Goal: Task Accomplishment & Management: Manage account settings

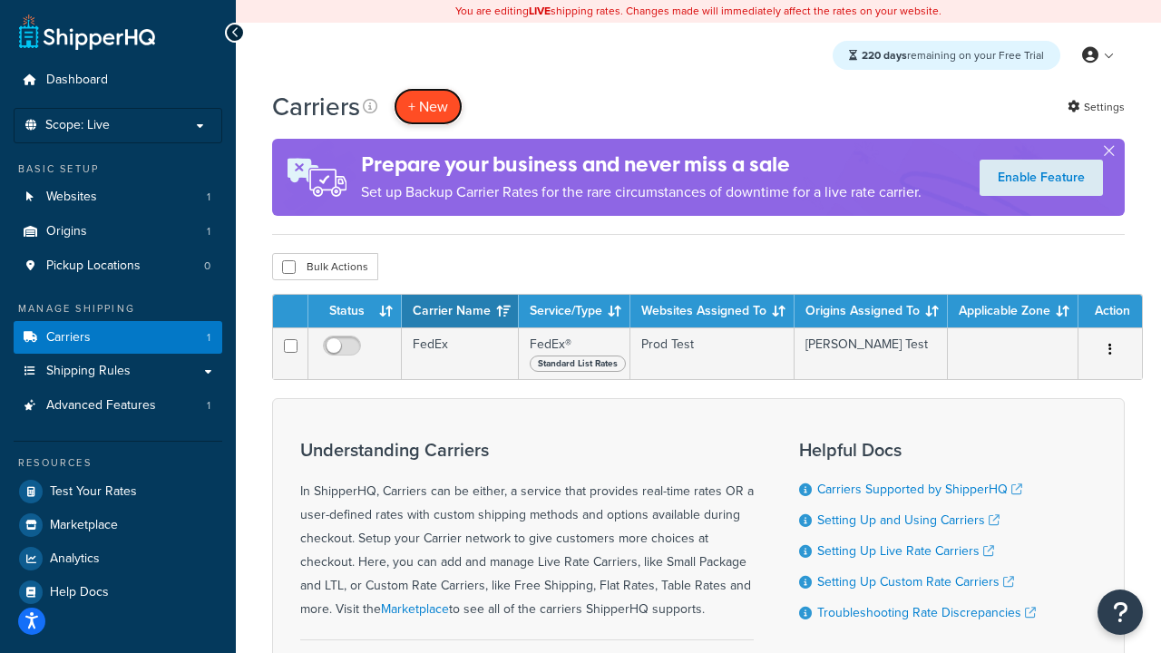
click at [428, 106] on button "+ New" at bounding box center [428, 106] width 69 height 37
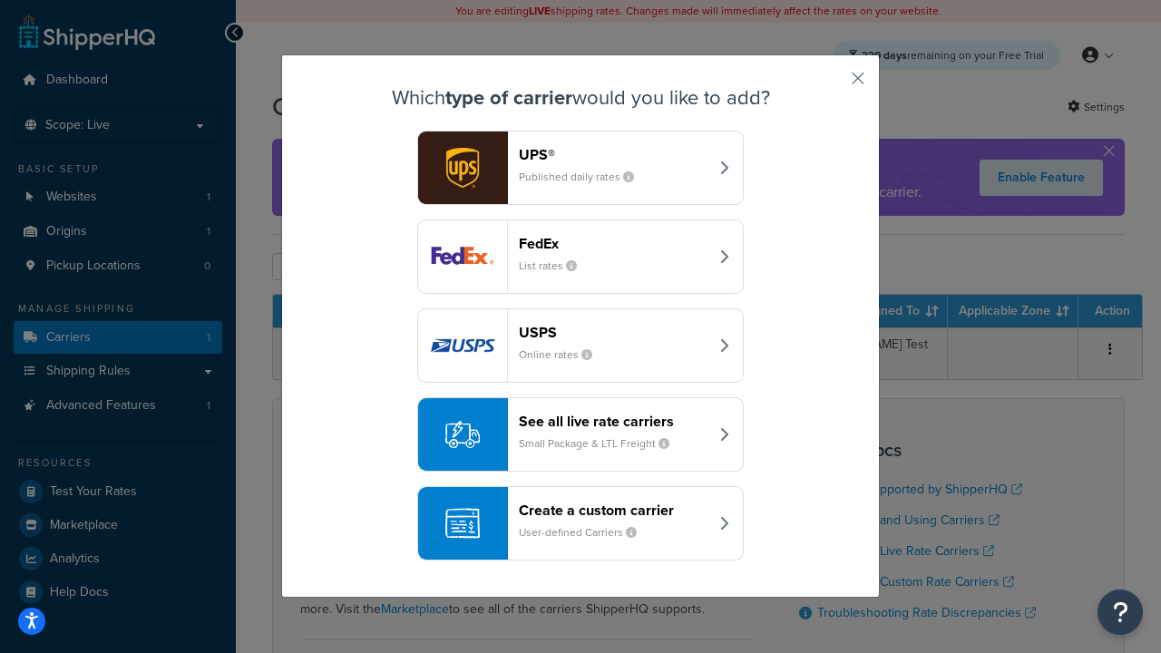
click at [581, 257] on div "FedEx List rates" at bounding box center [614, 257] width 190 height 44
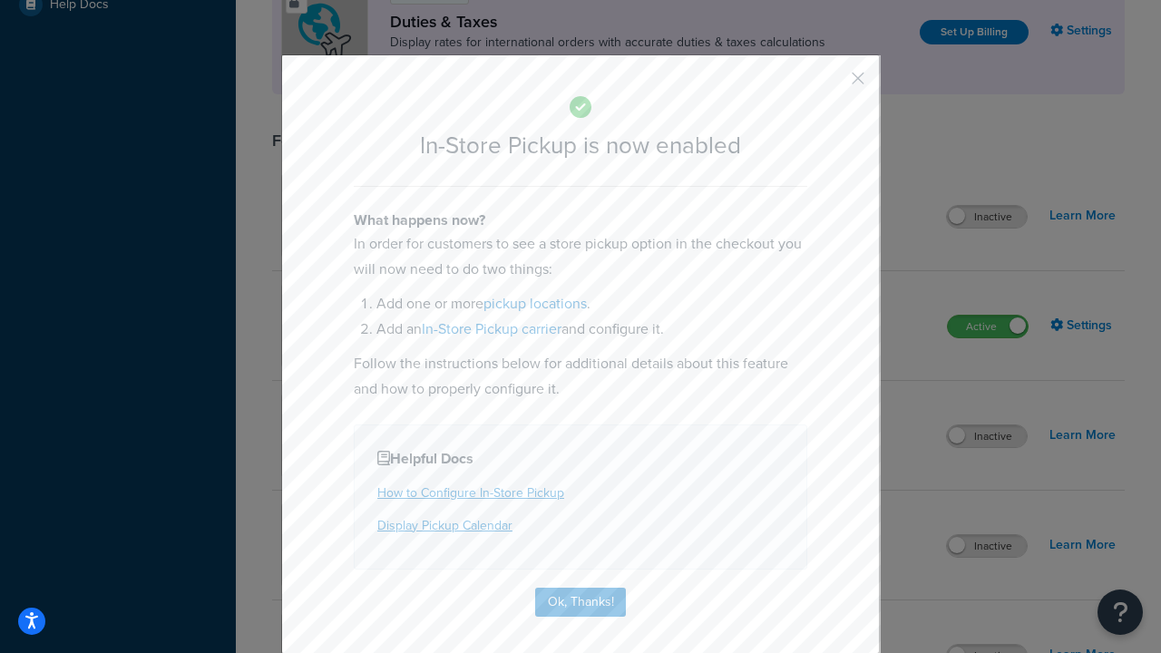
click at [831, 84] on button "button" at bounding box center [831, 85] width 5 height 5
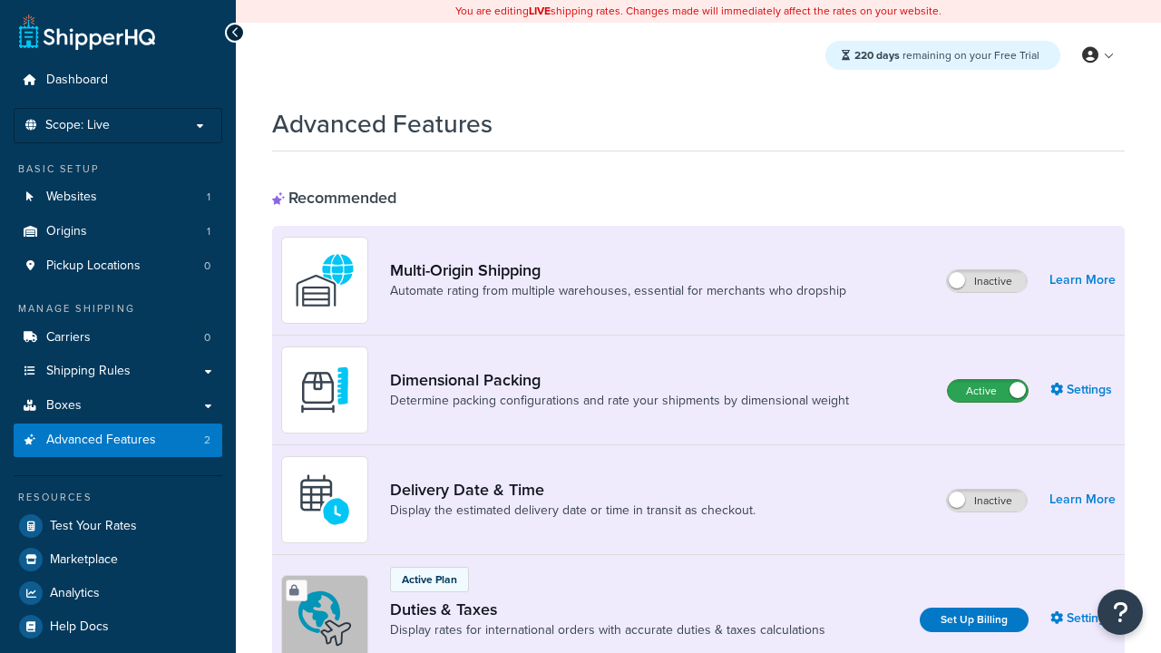
click at [988, 391] on label "Active" at bounding box center [988, 391] width 80 height 22
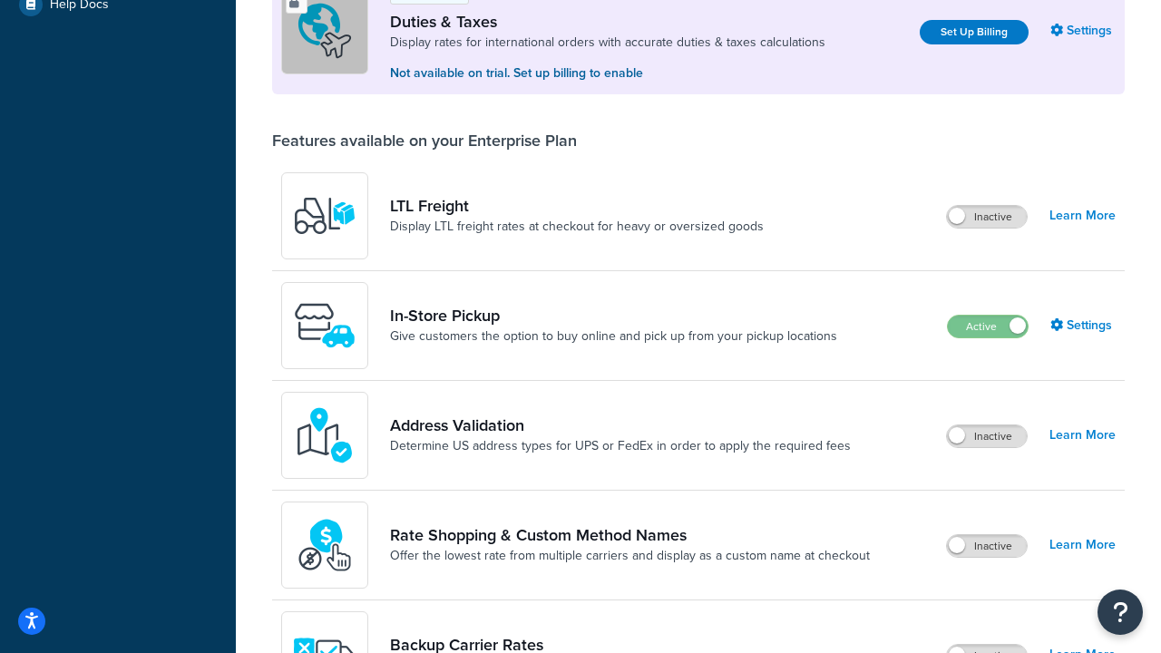
scroll to position [553, 0]
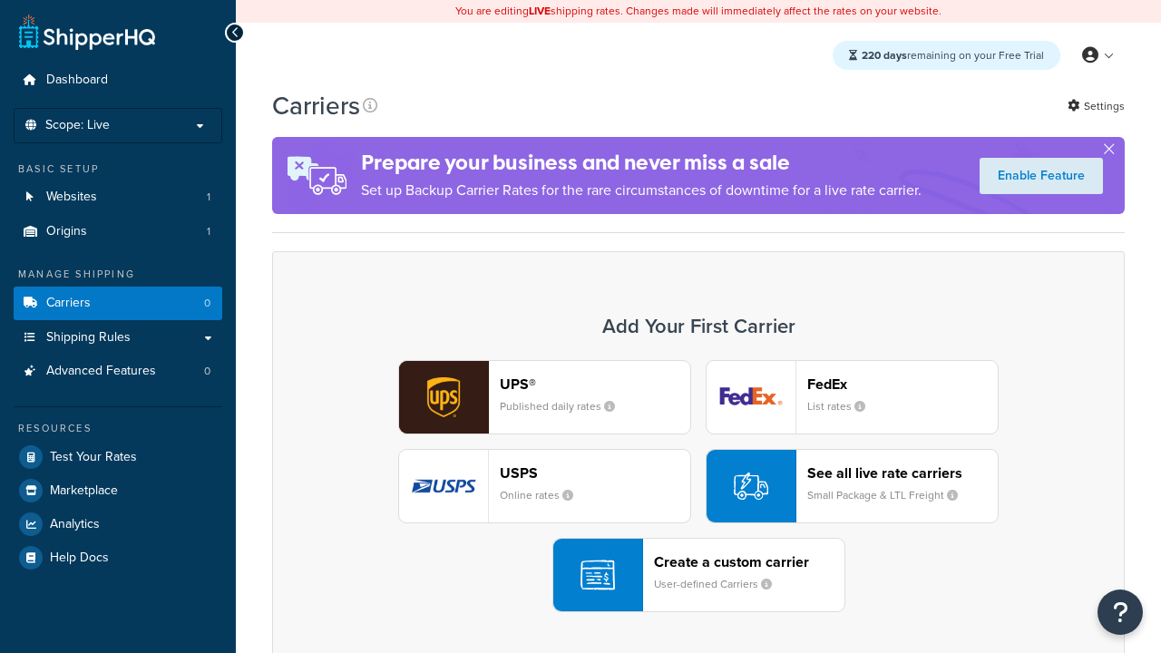
click at [544, 397] on div "UPS® Published daily rates" at bounding box center [595, 398] width 190 height 44
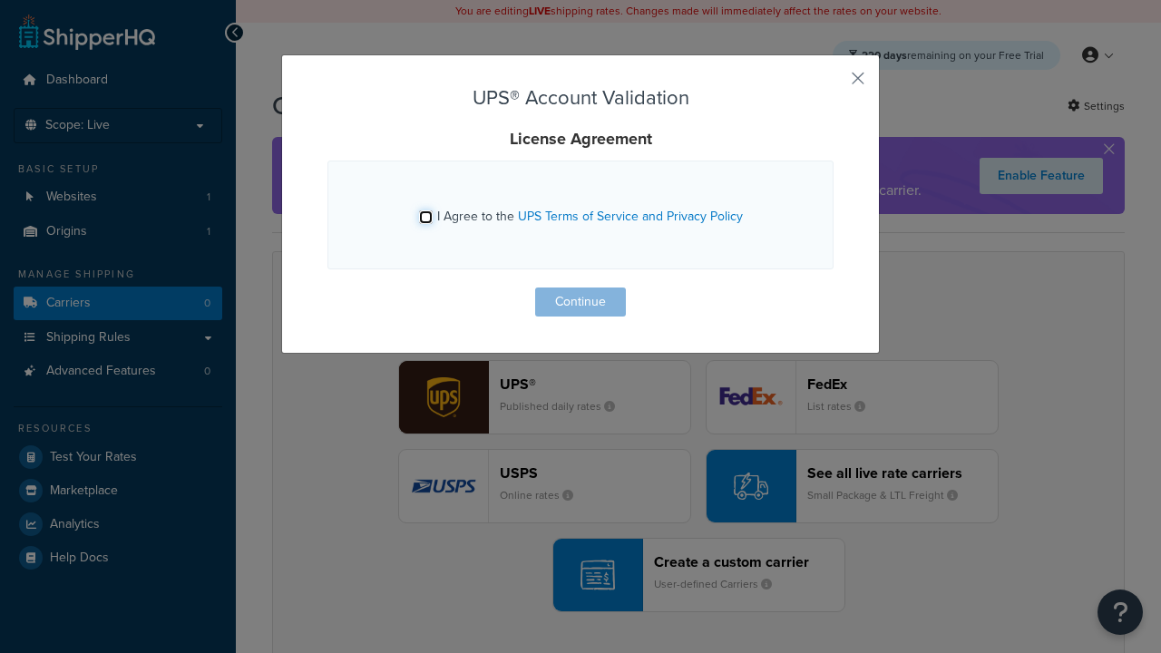
click at [425, 217] on input "I Agree to the UPS Terms of Service and Privacy Policy" at bounding box center [426, 217] width 14 height 14
checkbox input "true"
click at [581, 302] on button "Continue" at bounding box center [580, 302] width 91 height 29
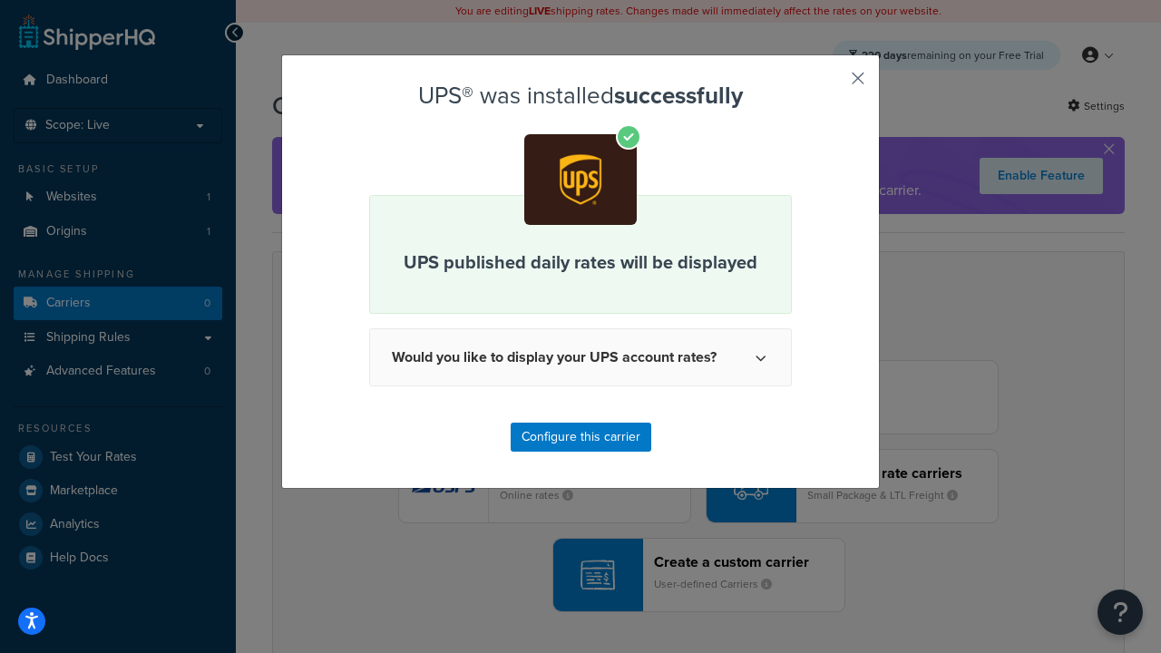
click at [831, 84] on button "button" at bounding box center [831, 85] width 5 height 5
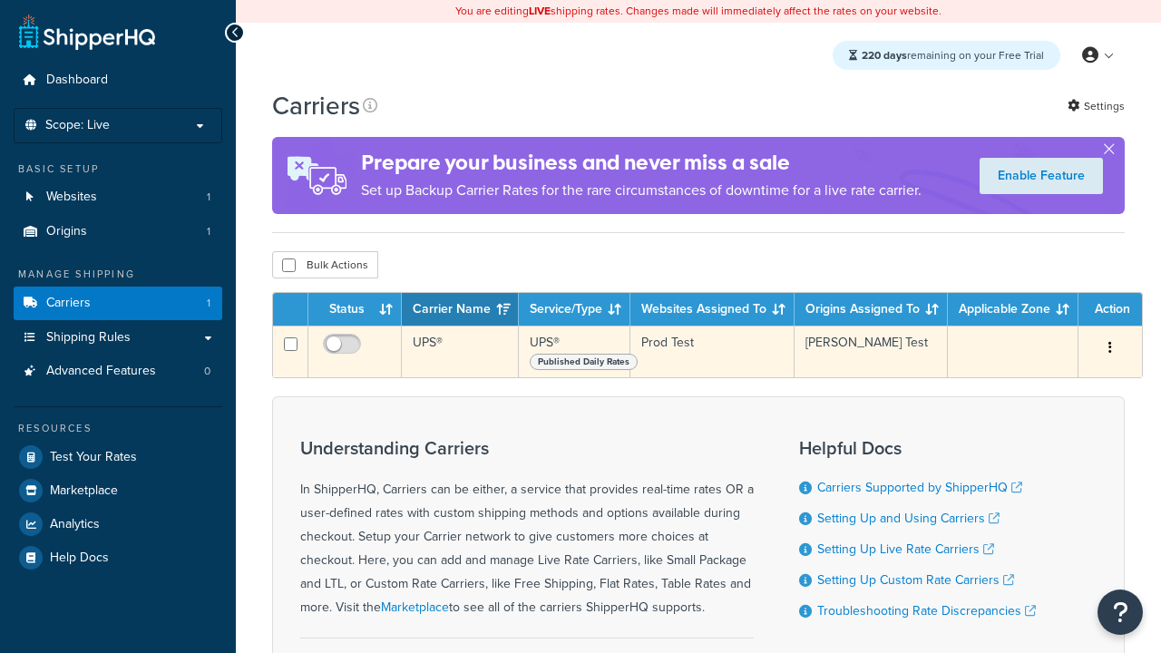
click at [1110, 349] on icon "button" at bounding box center [1110, 347] width 4 height 13
click at [0, 0] on link "Edit" at bounding box center [0, 0] width 0 height 0
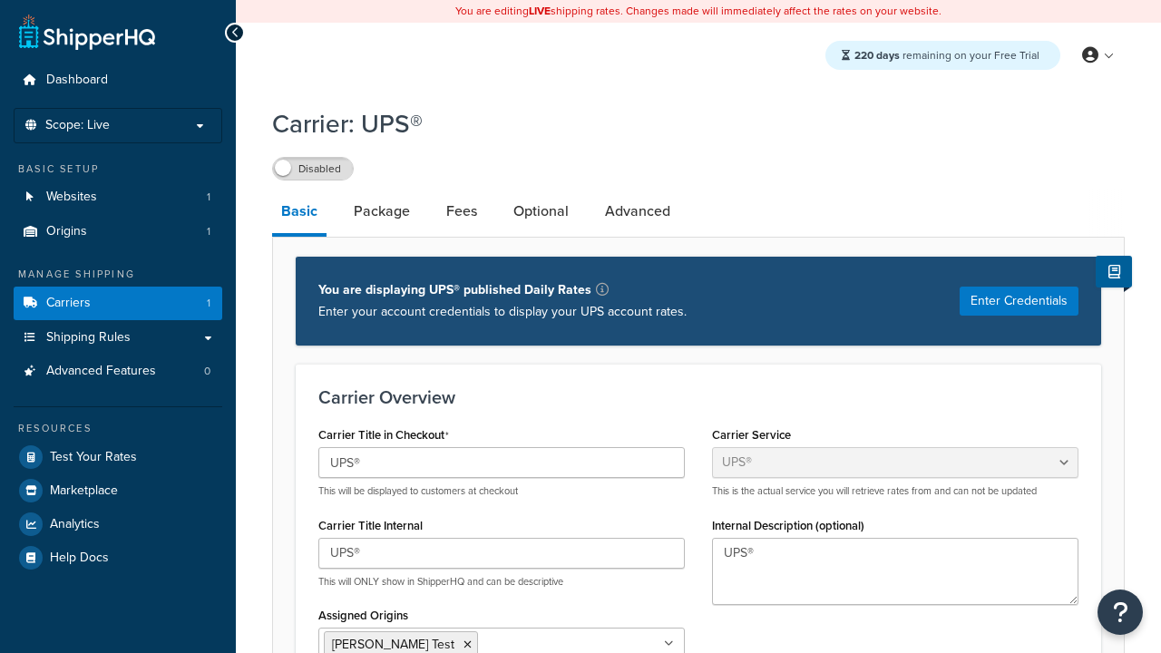
select select "ups"
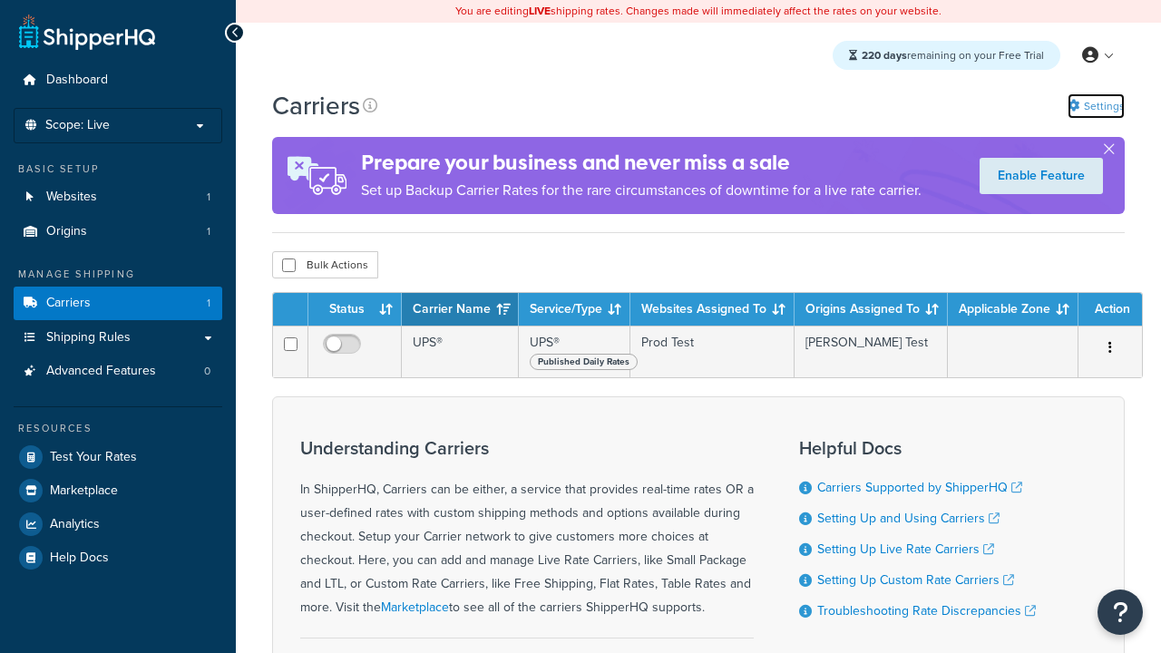
click at [1095, 105] on link "Settings" at bounding box center [1096, 105] width 57 height 25
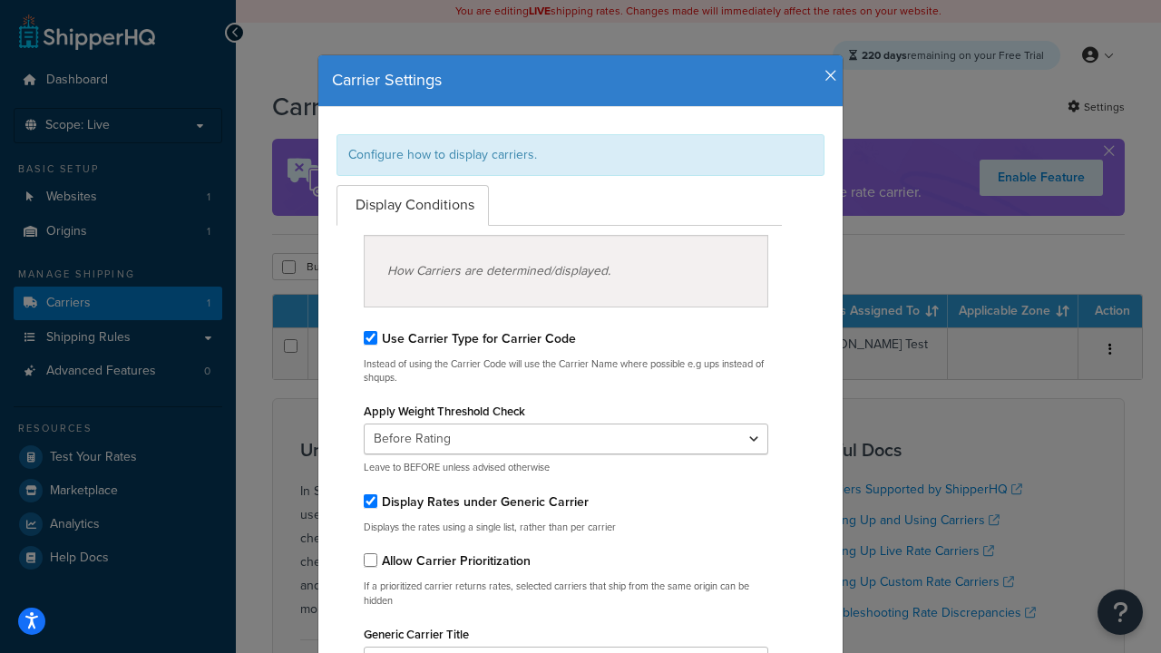
click at [581, 154] on div "Configure how to display carriers." at bounding box center [581, 155] width 488 height 42
click at [370, 337] on input "Use Carrier Type for Carrier Code" at bounding box center [371, 338] width 14 height 14
checkbox input "false"
click at [370, 501] on input "Display Rates under Generic Carrier" at bounding box center [371, 501] width 14 height 14
checkbox input "false"
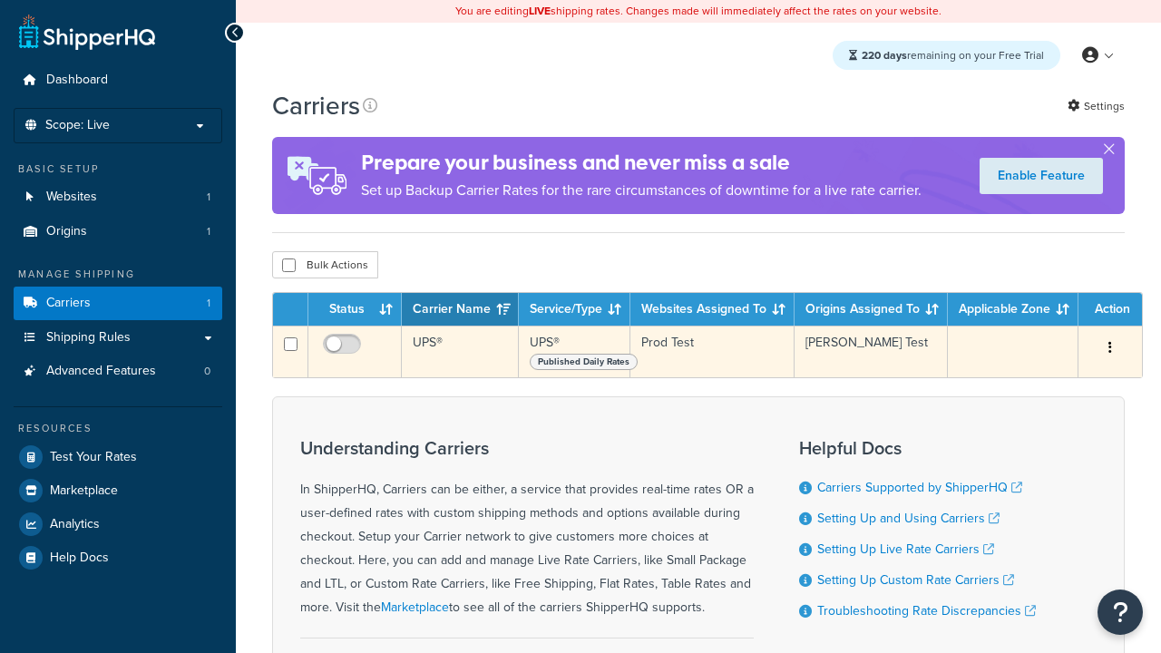
click at [1110, 351] on icon "button" at bounding box center [1110, 347] width 4 height 13
click at [0, 0] on link "Edit" at bounding box center [0, 0] width 0 height 0
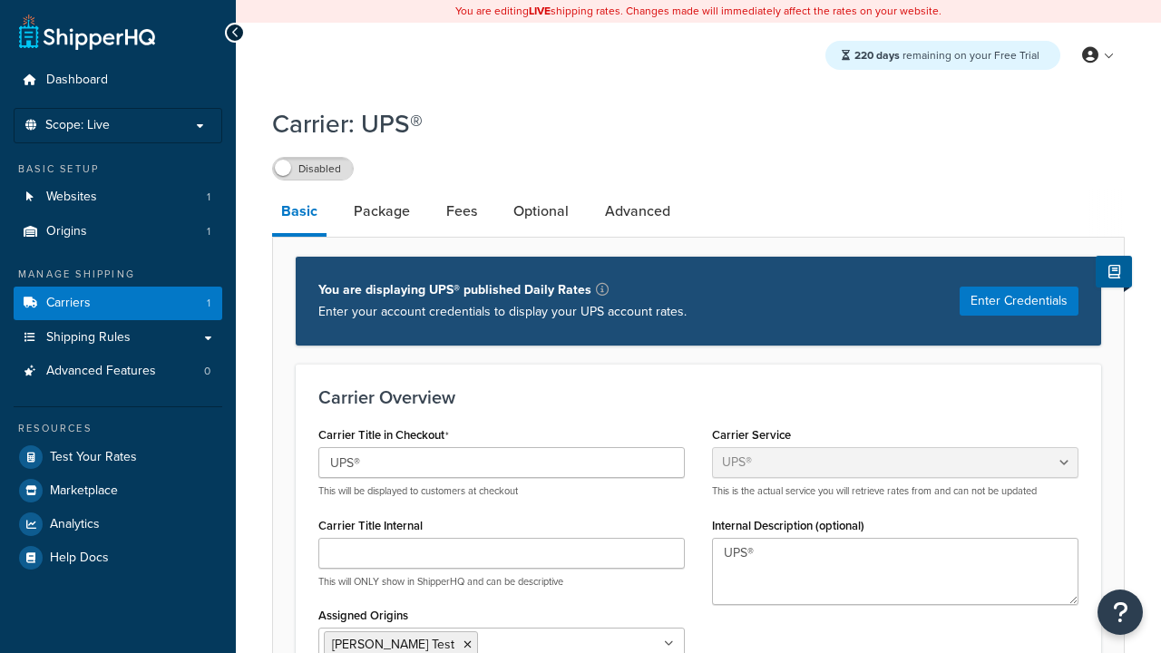
select select "ups"
type input "UPS Live Rates Carrier"
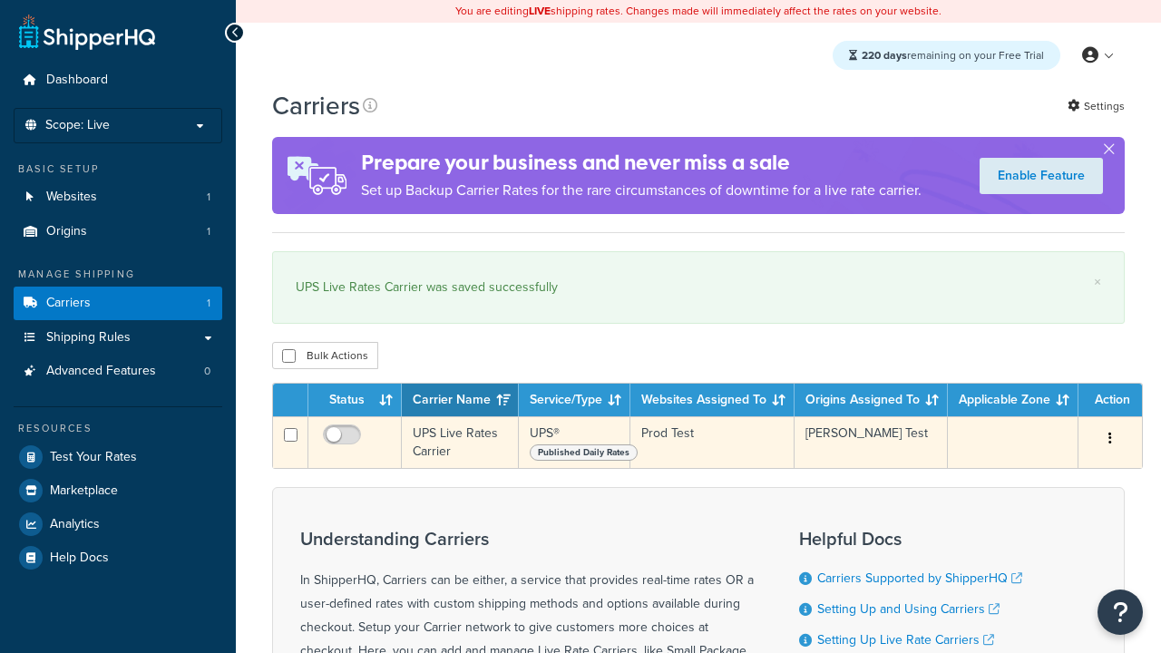
click at [1110, 440] on icon "button" at bounding box center [1110, 438] width 4 height 13
click at [0, 0] on link "Duplicate" at bounding box center [0, 0] width 0 height 0
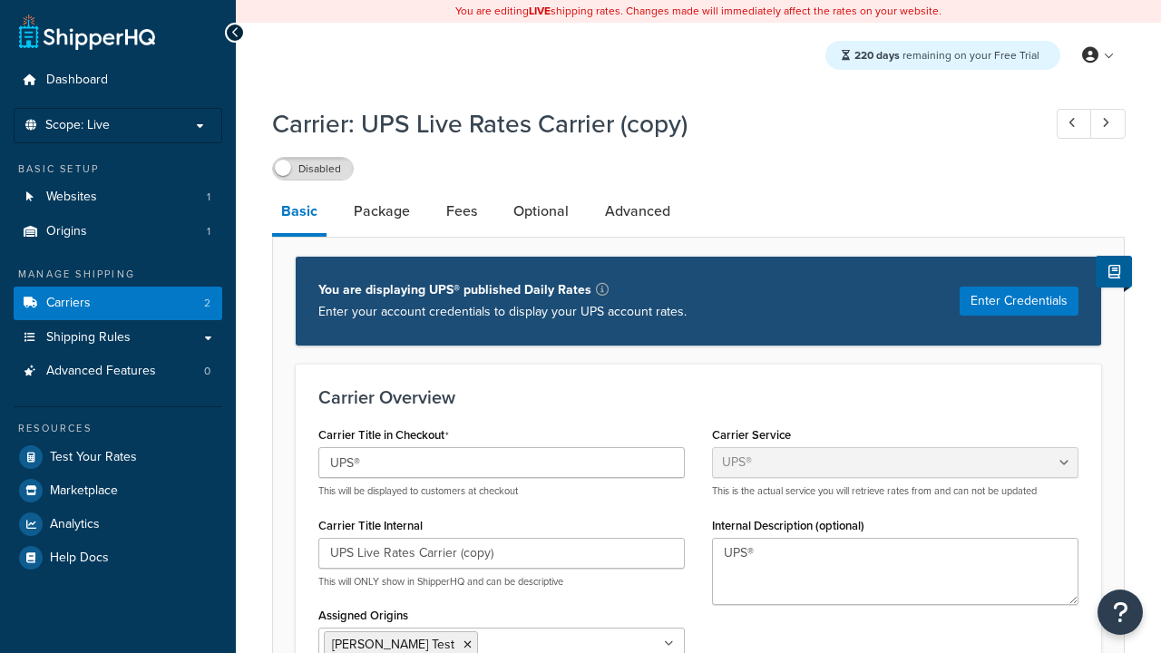
select select "ups"
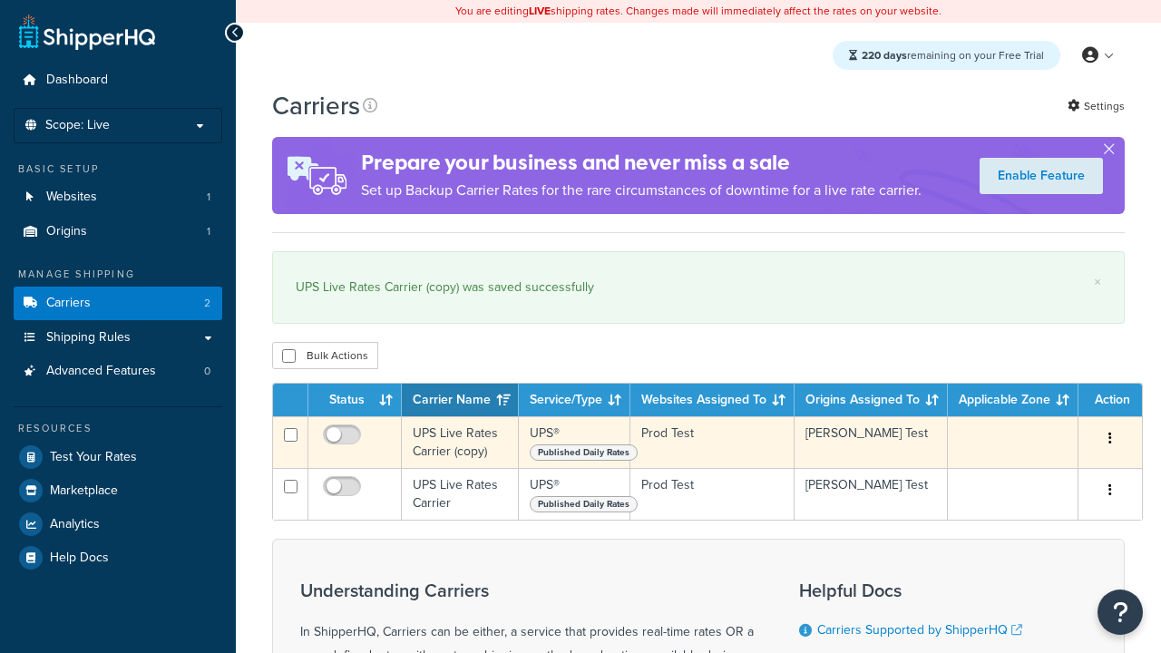
click at [1110, 442] on icon "button" at bounding box center [1110, 438] width 4 height 13
click at [0, 0] on link "Delete" at bounding box center [0, 0] width 0 height 0
